Goal: Information Seeking & Learning: Learn about a topic

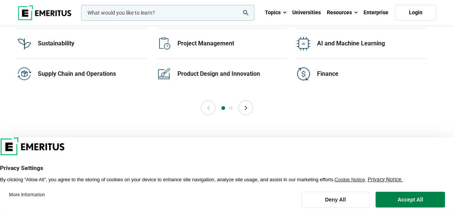
scroll to position [1573, 0]
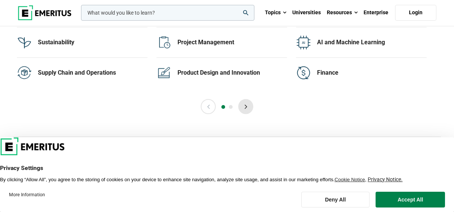
click at [248, 114] on button "Next" at bounding box center [245, 106] width 15 height 15
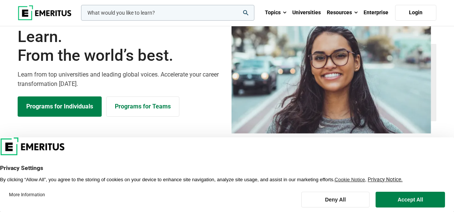
scroll to position [8, 0]
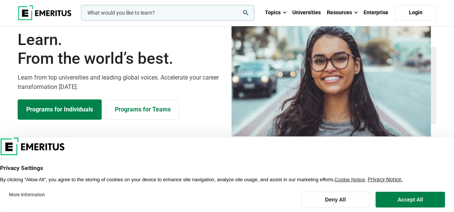
click at [126, 92] on p "Learn from top universities and leading global voices. Accelerate your career t…" at bounding box center [120, 82] width 205 height 19
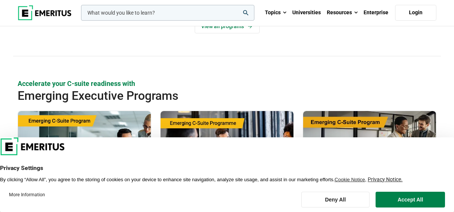
scroll to position [424, 0]
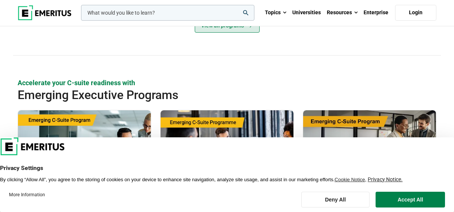
click at [251, 33] on link "View all programs" at bounding box center [227, 25] width 65 height 14
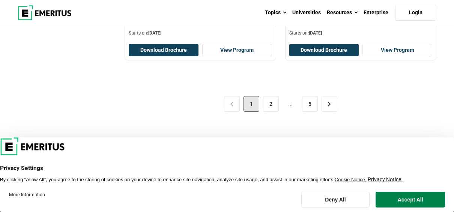
scroll to position [1631, 0]
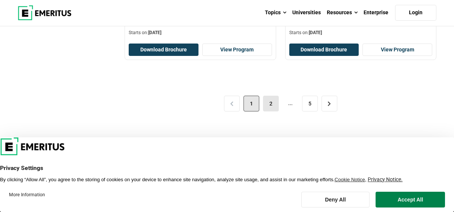
click at [268, 111] on link "2" at bounding box center [271, 104] width 16 height 16
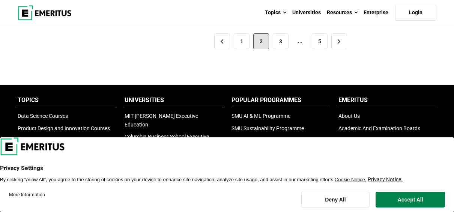
scroll to position [1700, 0]
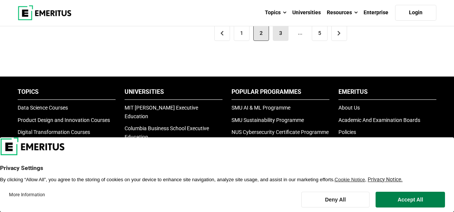
click at [287, 41] on link "3" at bounding box center [281, 33] width 16 height 16
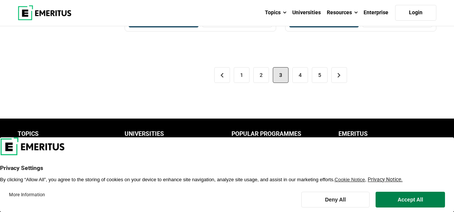
scroll to position [1677, 0]
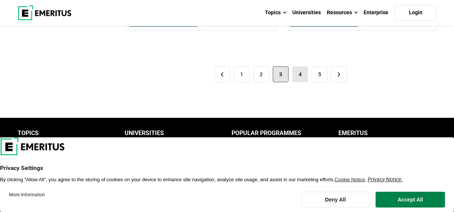
click at [306, 82] on link "4" at bounding box center [300, 74] width 16 height 16
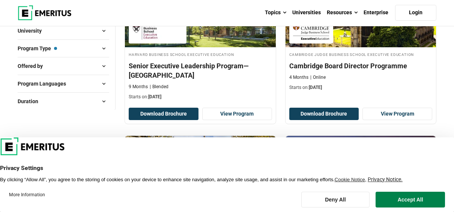
scroll to position [139, 0]
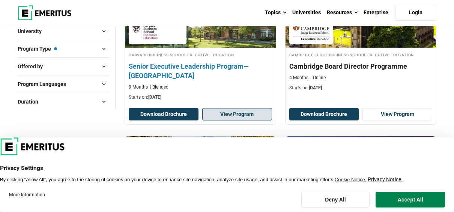
click at [230, 121] on link "View Program" at bounding box center [237, 114] width 70 height 13
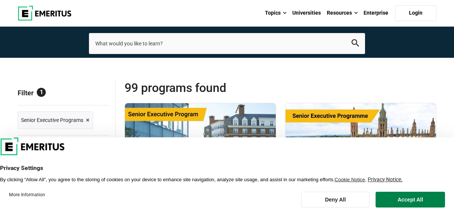
scroll to position [0, 0]
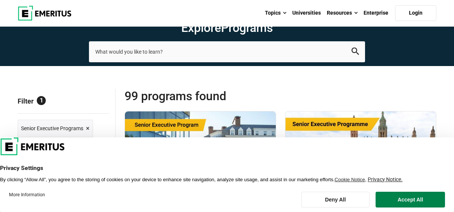
click at [51, 12] on img at bounding box center [45, 13] width 54 height 15
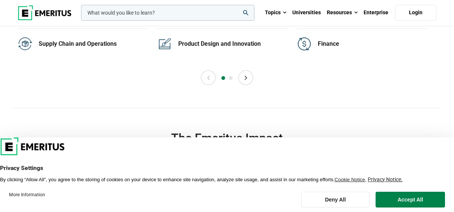
scroll to position [1602, 0]
click at [248, 86] on button "Next" at bounding box center [245, 78] width 15 height 15
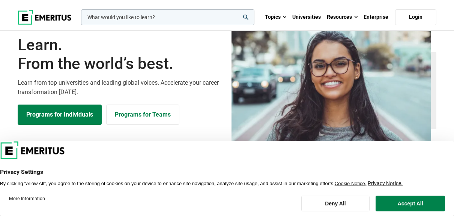
scroll to position [0, 0]
